Goal: Find specific page/section: Find specific page/section

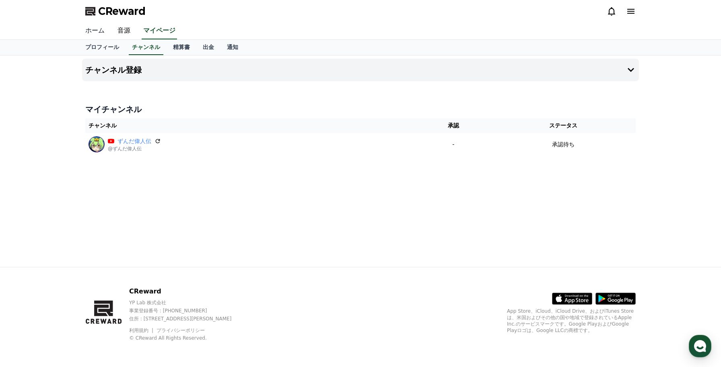
click at [95, 28] on link "ホーム" at bounding box center [95, 31] width 32 height 17
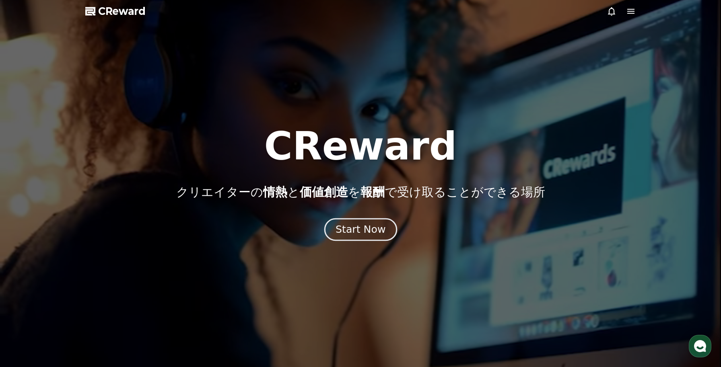
click at [366, 229] on div "Start Now" at bounding box center [361, 230] width 50 height 14
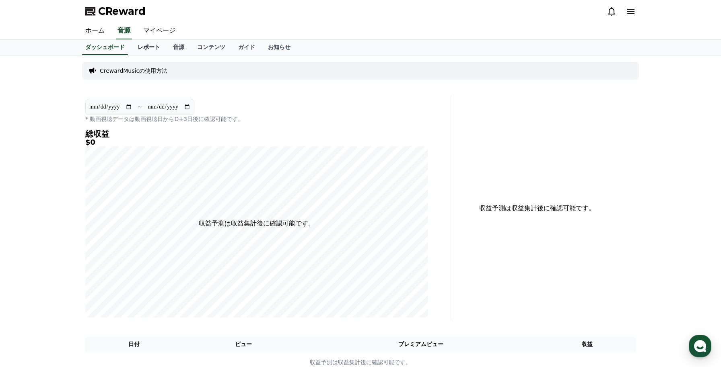
click at [144, 50] on link "レポート" at bounding box center [148, 47] width 35 height 15
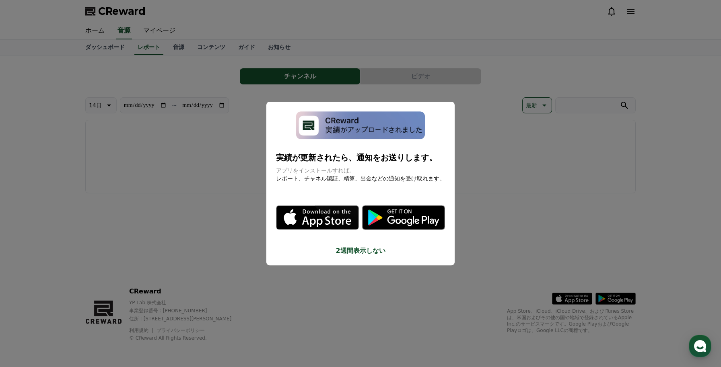
click at [341, 219] on icon "modal" at bounding box center [337, 218] width 44 height 25
